Goal: Information Seeking & Learning: Learn about a topic

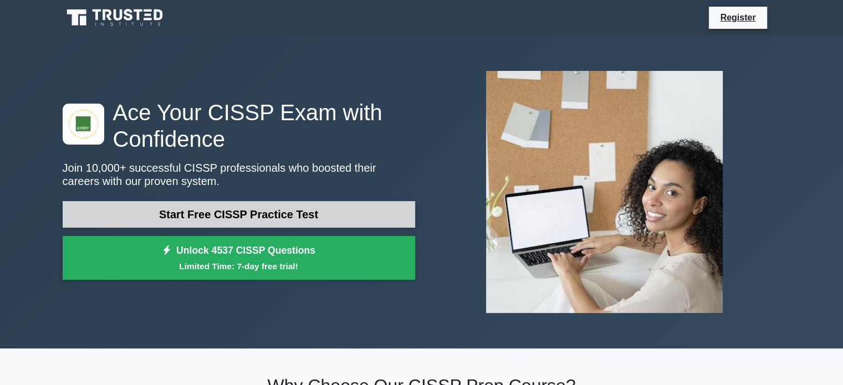
click at [326, 217] on link "Start Free CISSP Practice Test" at bounding box center [239, 214] width 353 height 27
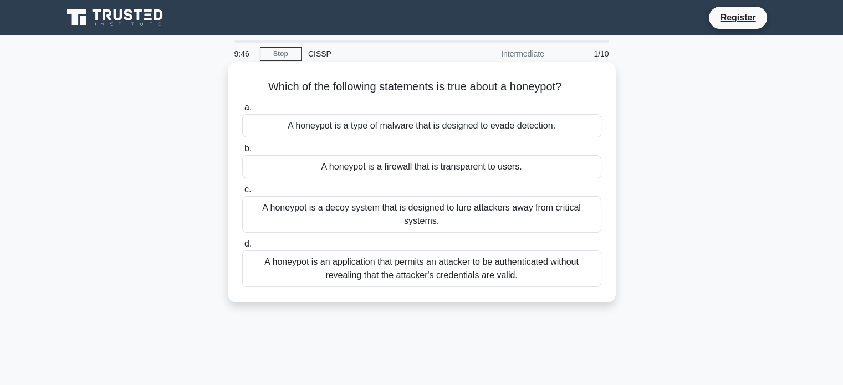
click at [432, 209] on div "A honeypot is a decoy system that is designed to lure attackers away from criti…" at bounding box center [421, 214] width 359 height 37
click at [242, 193] on input "c. A honeypot is a decoy system that is designed to lure attackers away from cr…" at bounding box center [242, 189] width 0 height 7
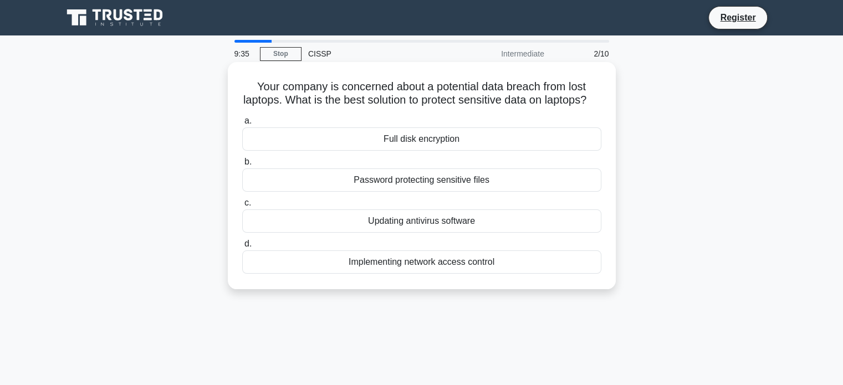
click at [444, 151] on div "Full disk encryption" at bounding box center [421, 139] width 359 height 23
click at [242, 125] on input "a. Full disk encryption" at bounding box center [242, 121] width 0 height 7
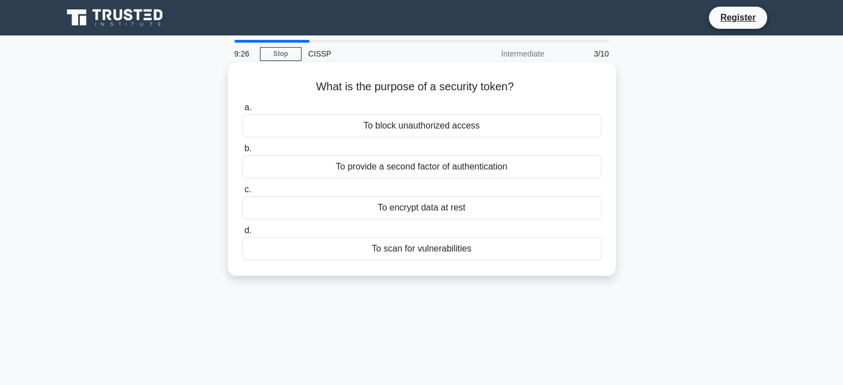
click at [442, 166] on div "To provide a second factor of authentication" at bounding box center [421, 166] width 359 height 23
click at [242, 152] on input "b. To provide a second factor of authentication" at bounding box center [242, 148] width 0 height 7
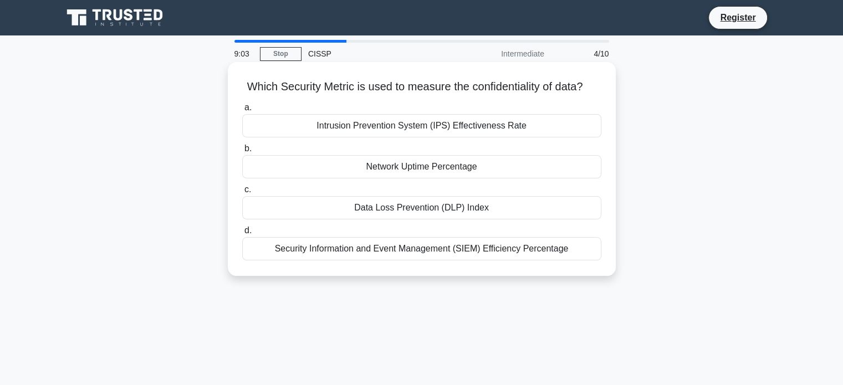
click at [449, 220] on div "Data Loss Prevention (DLP) Index" at bounding box center [421, 207] width 359 height 23
click at [242, 193] on input "c. Data Loss Prevention (DLP) Index" at bounding box center [242, 189] width 0 height 7
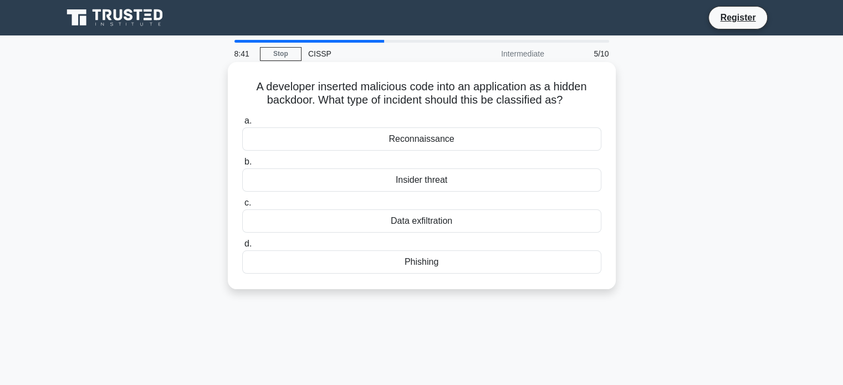
click at [427, 218] on div "Data exfiltration" at bounding box center [421, 221] width 359 height 23
click at [242, 207] on input "c. Data exfiltration" at bounding box center [242, 203] width 0 height 7
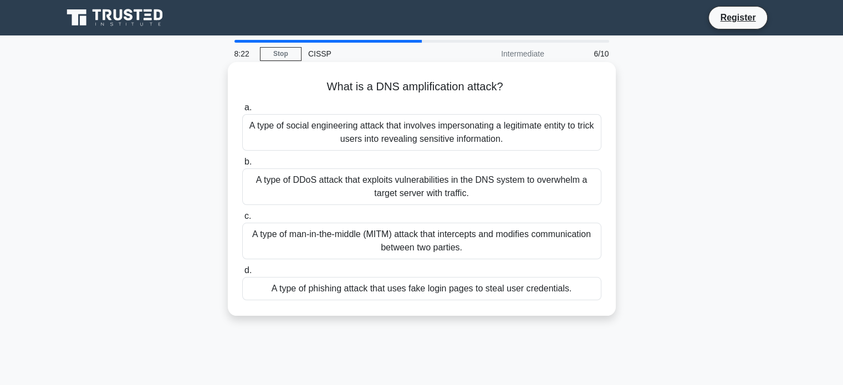
click at [452, 241] on div "A type of man-in-the-middle (MITM) attack that intercepts and modifies communic…" at bounding box center [421, 241] width 359 height 37
click at [242, 220] on input "c. A type of man-in-the-middle (MITM) attack that intercepts and modifies commu…" at bounding box center [242, 216] width 0 height 7
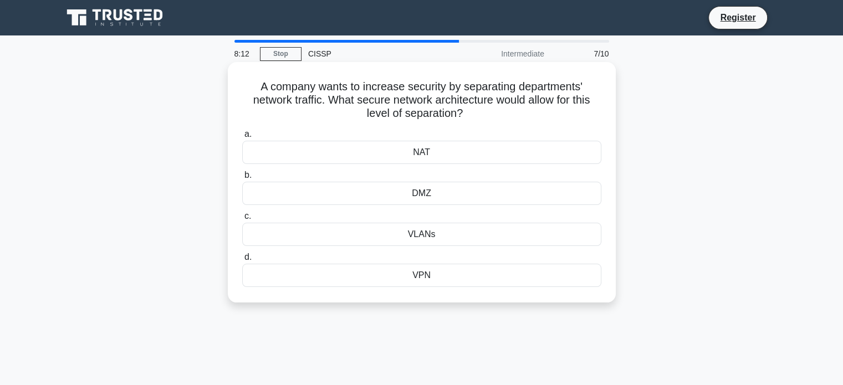
click at [437, 238] on div "VLANs" at bounding box center [421, 234] width 359 height 23
click at [242, 220] on input "c. VLANs" at bounding box center [242, 216] width 0 height 7
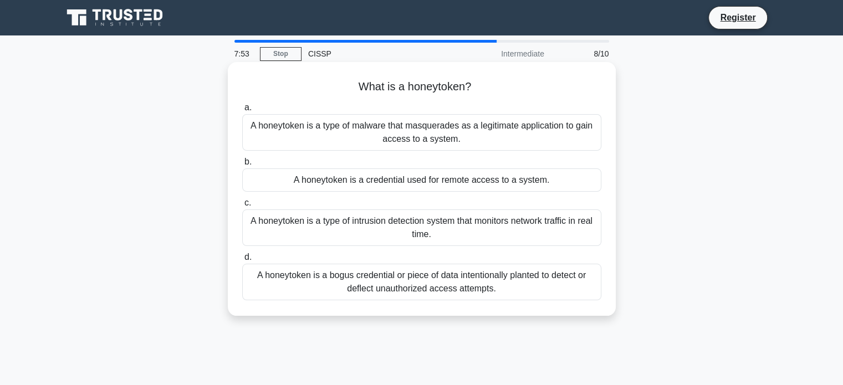
click at [444, 287] on div "A honeytoken is a bogus credential or piece of data intentionally planted to de…" at bounding box center [421, 282] width 359 height 37
click at [242, 261] on input "d. A honeytoken is a bogus credential or piece of data intentionally planted to…" at bounding box center [242, 257] width 0 height 7
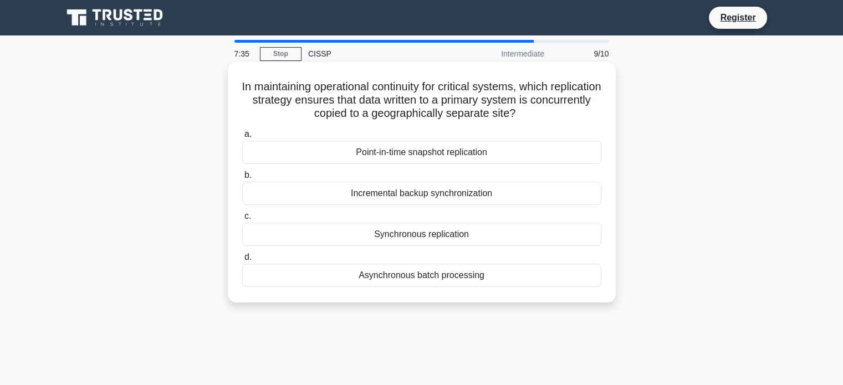
click at [478, 235] on div "Synchronous replication" at bounding box center [421, 234] width 359 height 23
click at [242, 220] on input "c. Synchronous replication" at bounding box center [242, 216] width 0 height 7
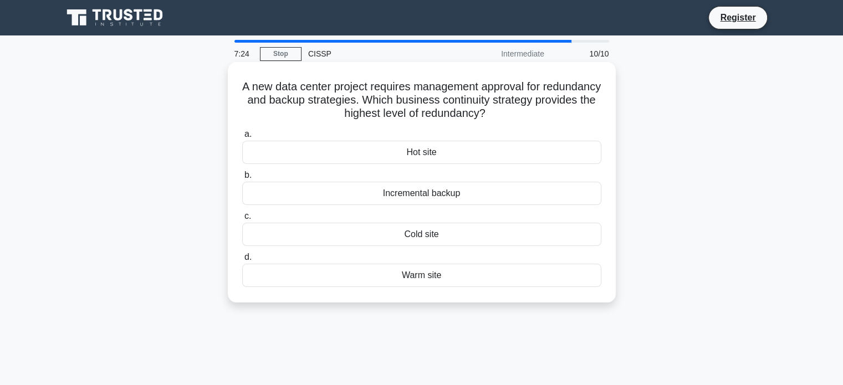
click at [421, 148] on div "Hot site" at bounding box center [421, 152] width 359 height 23
click at [242, 138] on input "a. Hot site" at bounding box center [242, 134] width 0 height 7
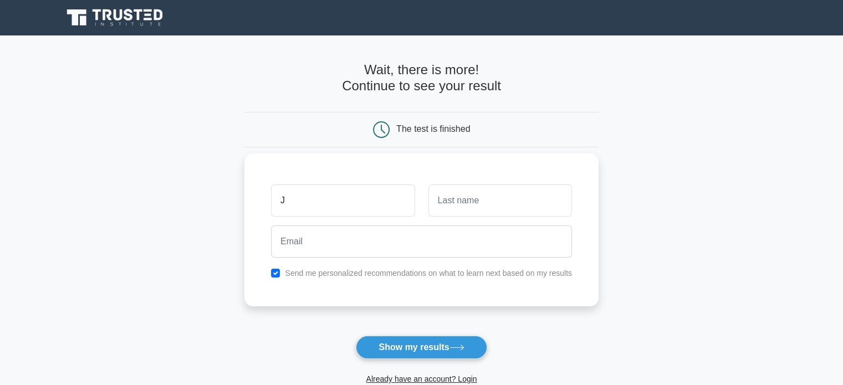
type input "J"
click at [471, 197] on input "text" at bounding box center [501, 201] width 144 height 32
type input "SOE"
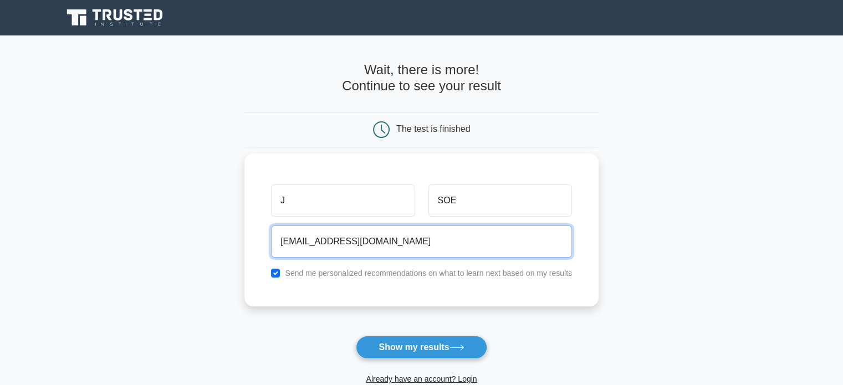
type input "DSAADS@ADSDSA.COM"
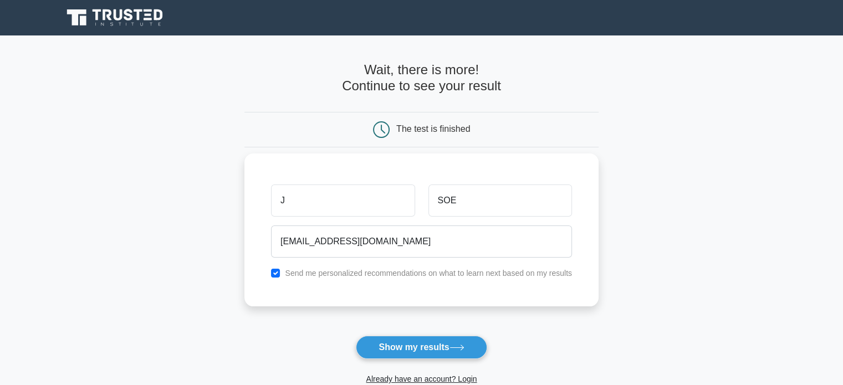
click at [395, 277] on label "Send me personalized recommendations on what to learn next based on my results" at bounding box center [428, 273] width 287 height 9
drag, startPoint x: 268, startPoint y: 269, endPoint x: 276, endPoint y: 269, distance: 7.8
click at [269, 269] on div "Send me personalized recommendations on what to learn next based on my results" at bounding box center [421, 273] width 314 height 13
click at [276, 269] on input "checkbox" at bounding box center [275, 273] width 9 height 9
checkbox input "false"
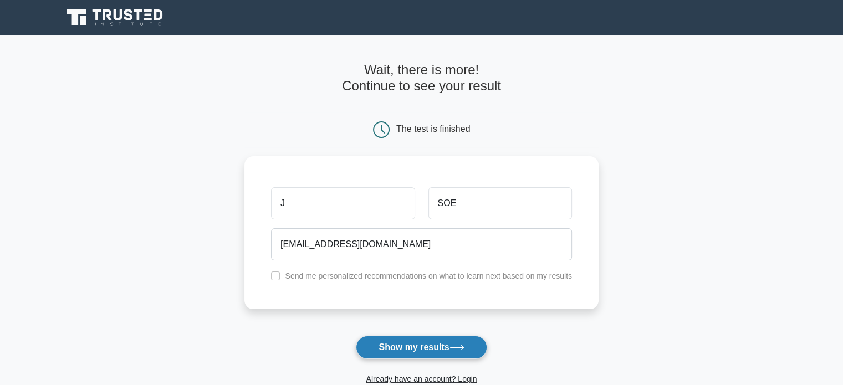
click at [405, 346] on button "Show my results" at bounding box center [421, 347] width 131 height 23
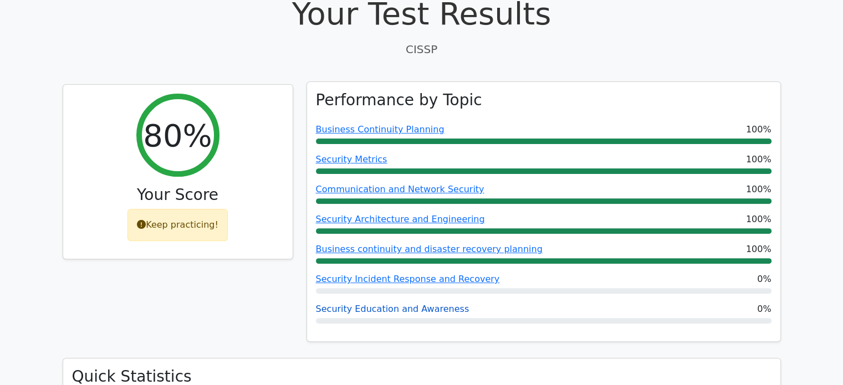
scroll to position [333, 0]
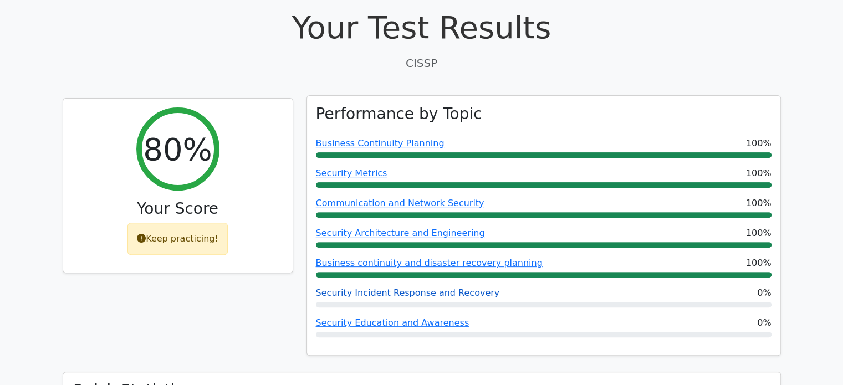
click at [391, 288] on link "Security Incident Response and Recovery" at bounding box center [408, 293] width 184 height 11
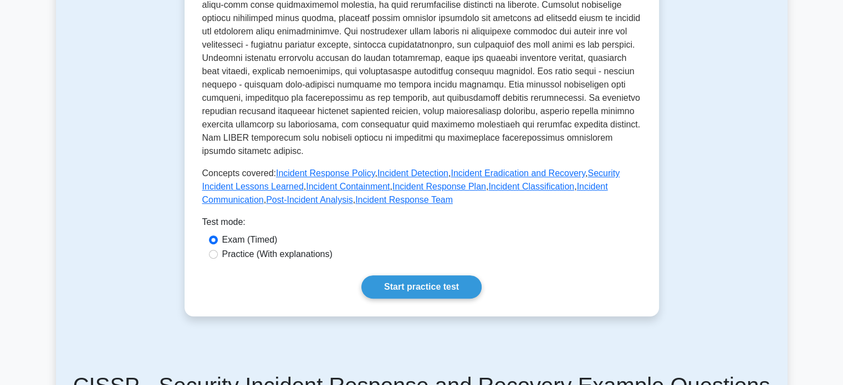
scroll to position [444, 0]
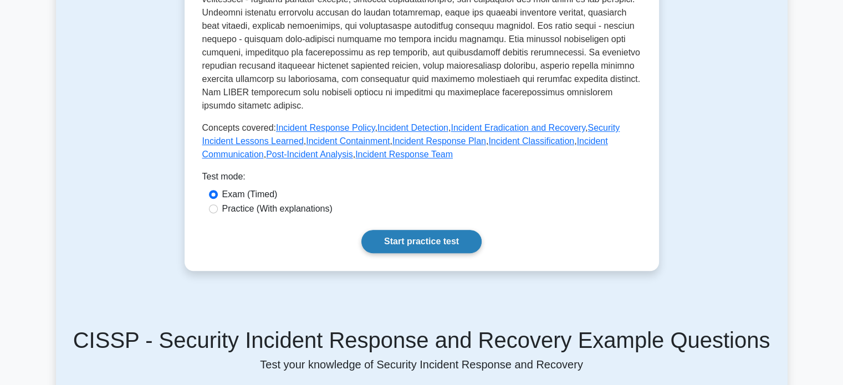
click at [422, 232] on link "Start practice test" at bounding box center [421, 241] width 120 height 23
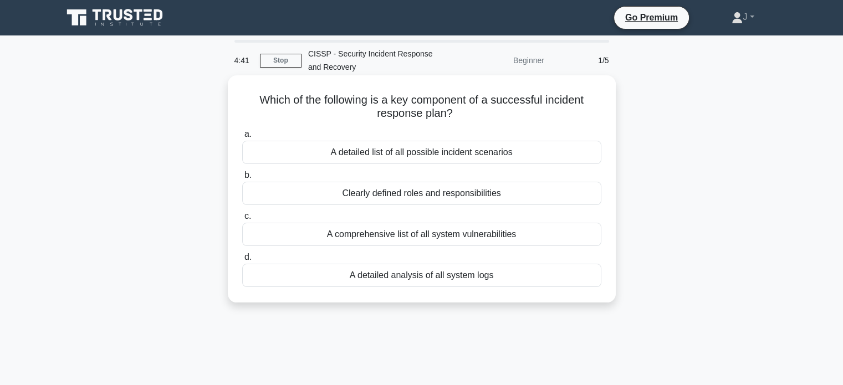
click at [444, 190] on div "Clearly defined roles and responsibilities" at bounding box center [421, 193] width 359 height 23
click at [242, 179] on input "b. Clearly defined roles and responsibilities" at bounding box center [242, 175] width 0 height 7
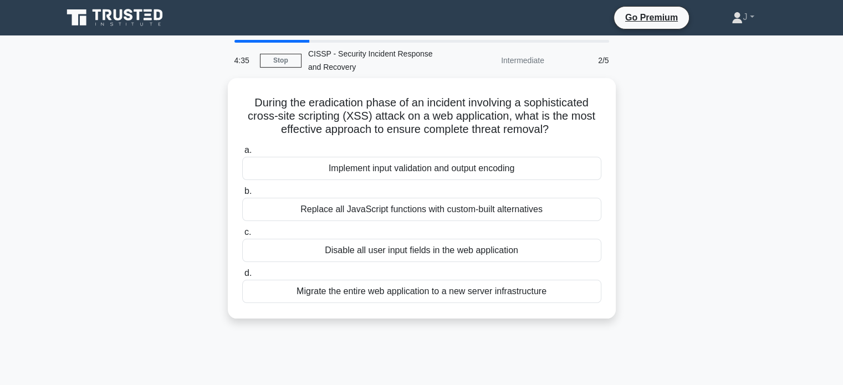
drag, startPoint x: 439, startPoint y: 181, endPoint x: 707, endPoint y: 155, distance: 269.0
click at [707, 155] on div "During the eradication phase of an incident involving a sophisticated cross-sit…" at bounding box center [422, 205] width 732 height 254
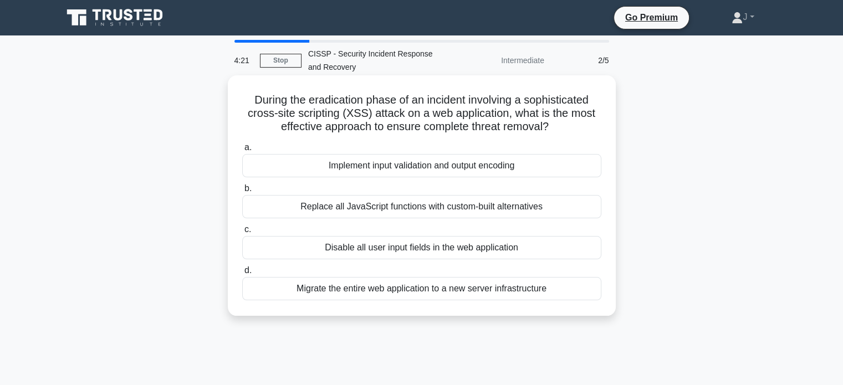
click at [474, 251] on div "Disable all user input fields in the web application" at bounding box center [421, 247] width 359 height 23
click at [242, 233] on input "c. Disable all user input fields in the web application" at bounding box center [242, 229] width 0 height 7
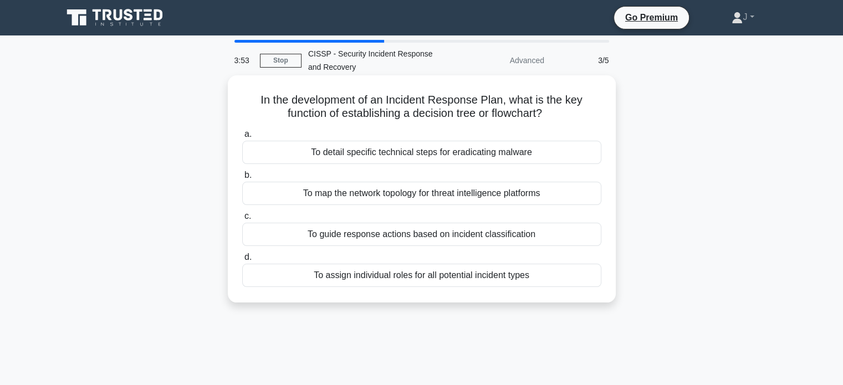
click at [452, 238] on div "To guide response actions based on incident classification" at bounding box center [421, 234] width 359 height 23
click at [242, 220] on input "c. To guide response actions based on incident classification" at bounding box center [242, 216] width 0 height 7
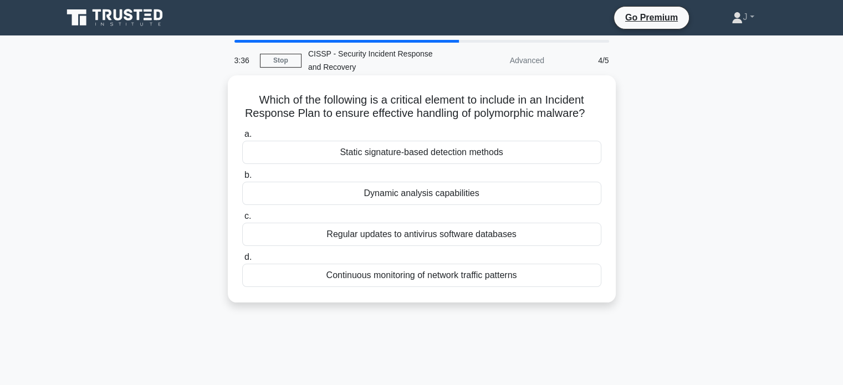
click at [434, 287] on div "Continuous monitoring of network traffic patterns" at bounding box center [421, 275] width 359 height 23
click at [242, 261] on input "d. Continuous monitoring of network traffic patterns" at bounding box center [242, 257] width 0 height 7
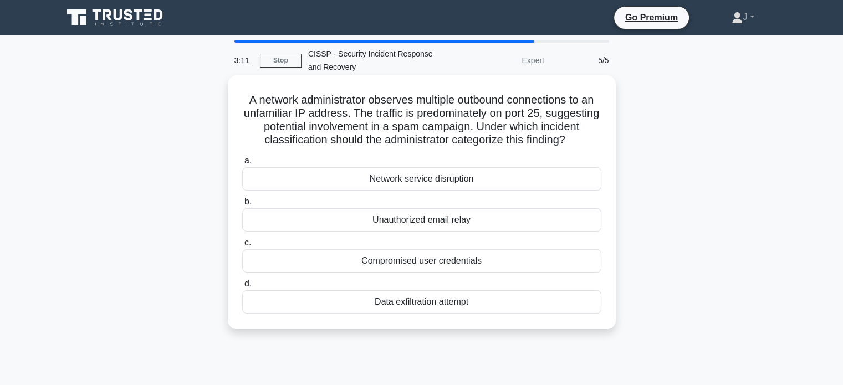
click at [453, 230] on div "Unauthorized email relay" at bounding box center [421, 219] width 359 height 23
click at [242, 206] on input "b. Unauthorized email relay" at bounding box center [242, 201] width 0 height 7
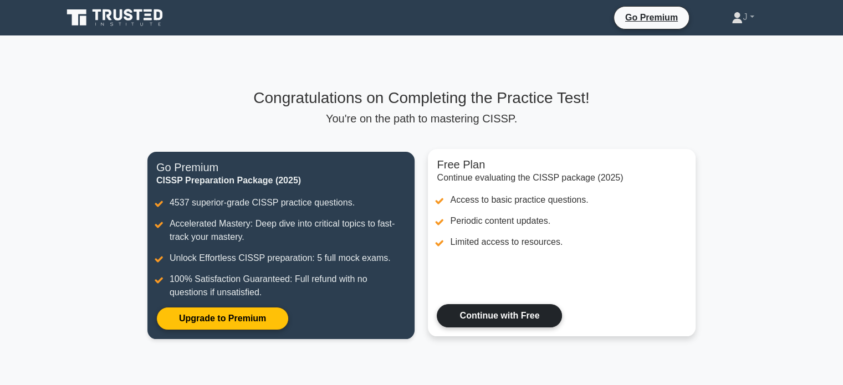
click at [481, 323] on link "Continue with Free" at bounding box center [499, 315] width 125 height 23
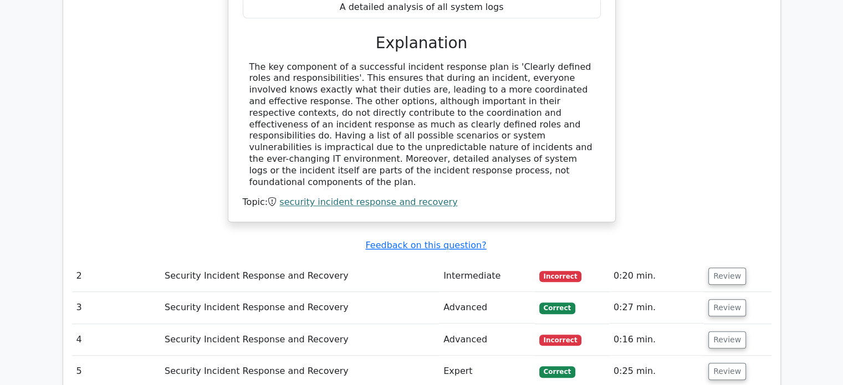
scroll to position [1083, 0]
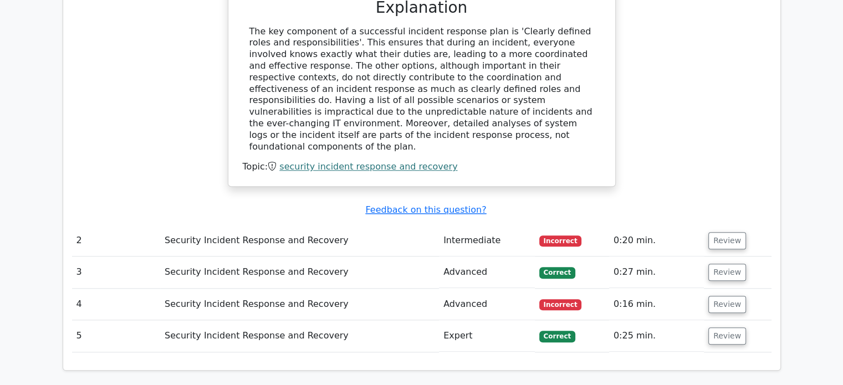
click at [566, 236] on span "Incorrect" at bounding box center [560, 241] width 43 height 11
click at [725, 232] on button "Review" at bounding box center [728, 240] width 38 height 17
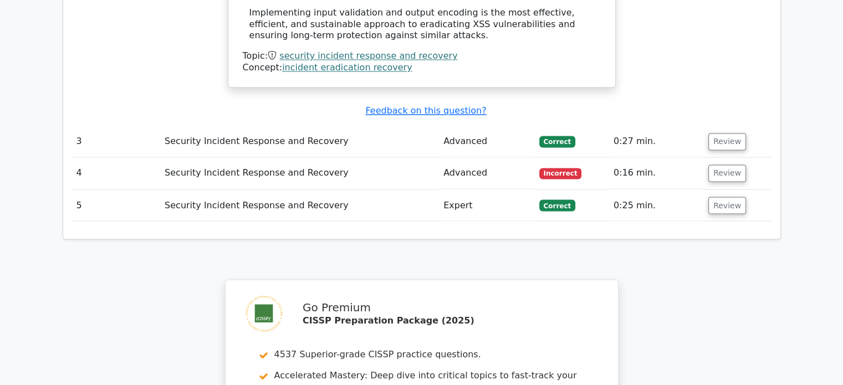
scroll to position [1915, 0]
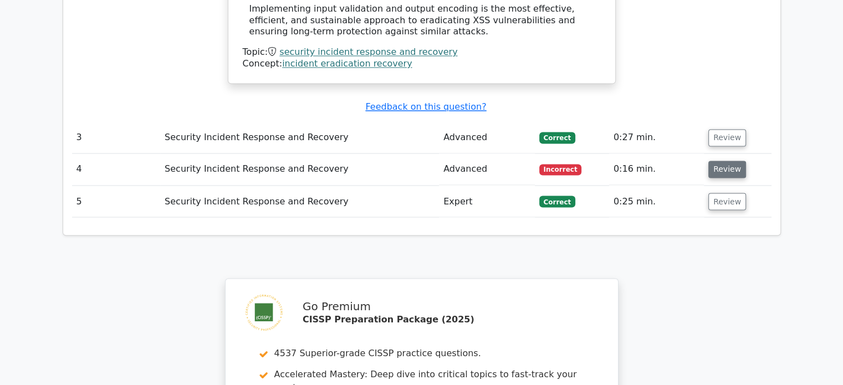
click at [715, 161] on button "Review" at bounding box center [728, 169] width 38 height 17
